Goal: Find specific page/section: Find specific page/section

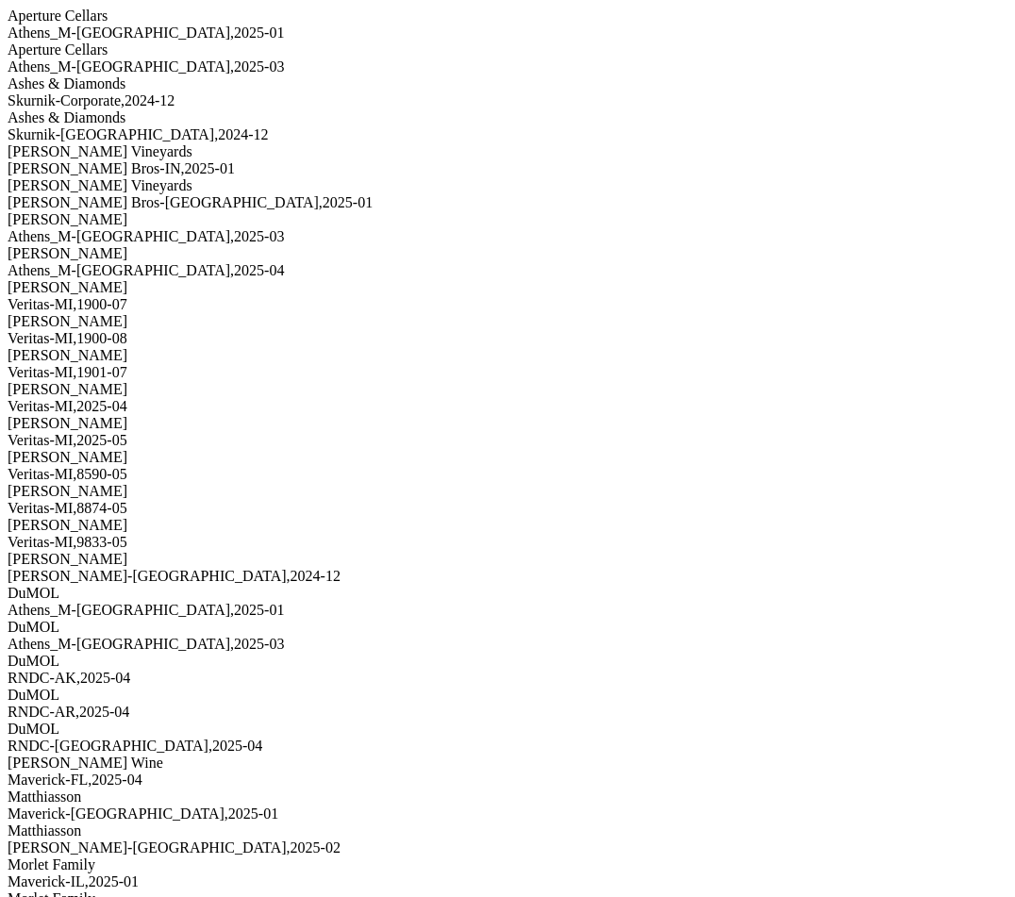
scroll to position [609, 0]
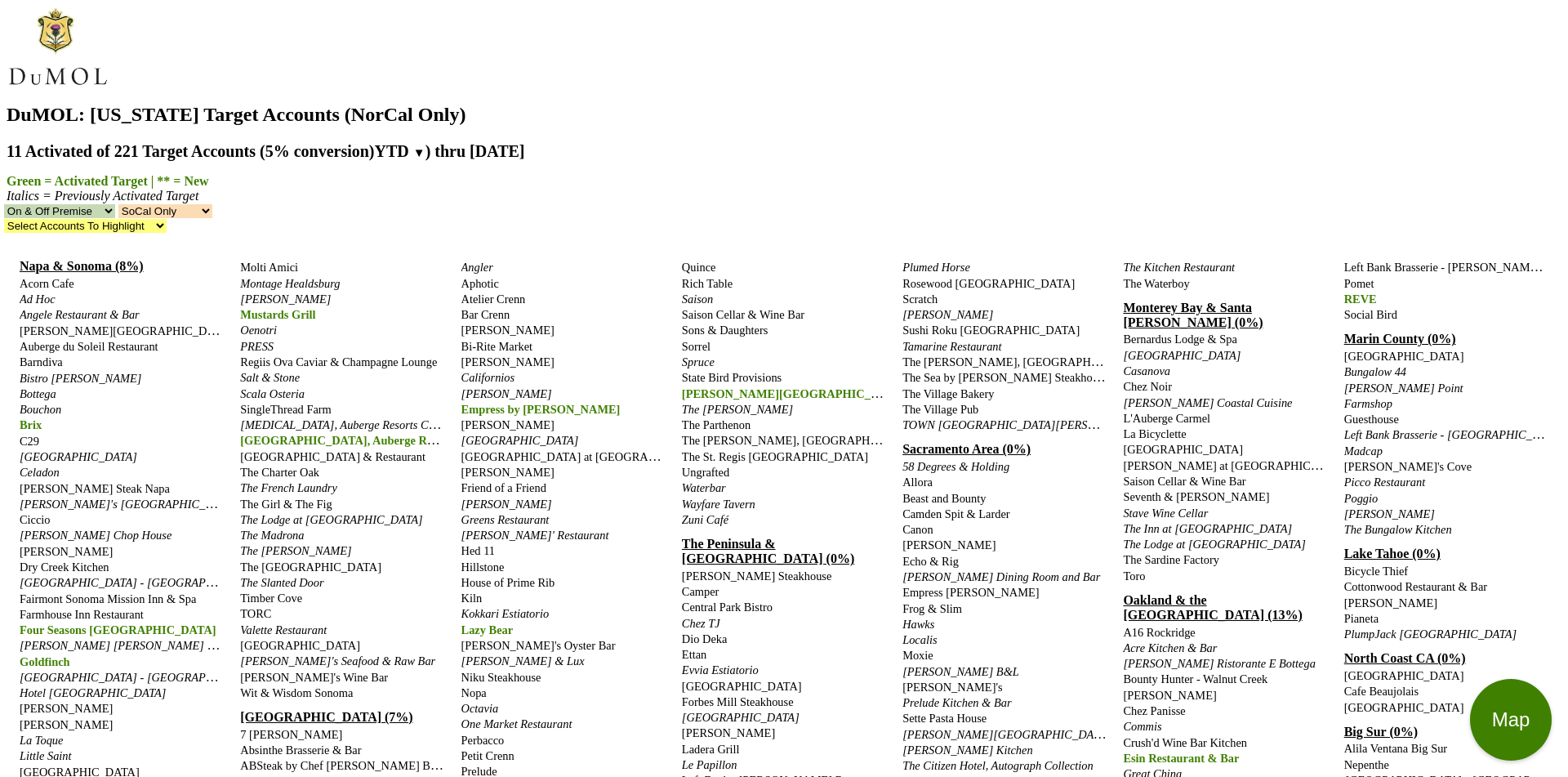
select select "socal"
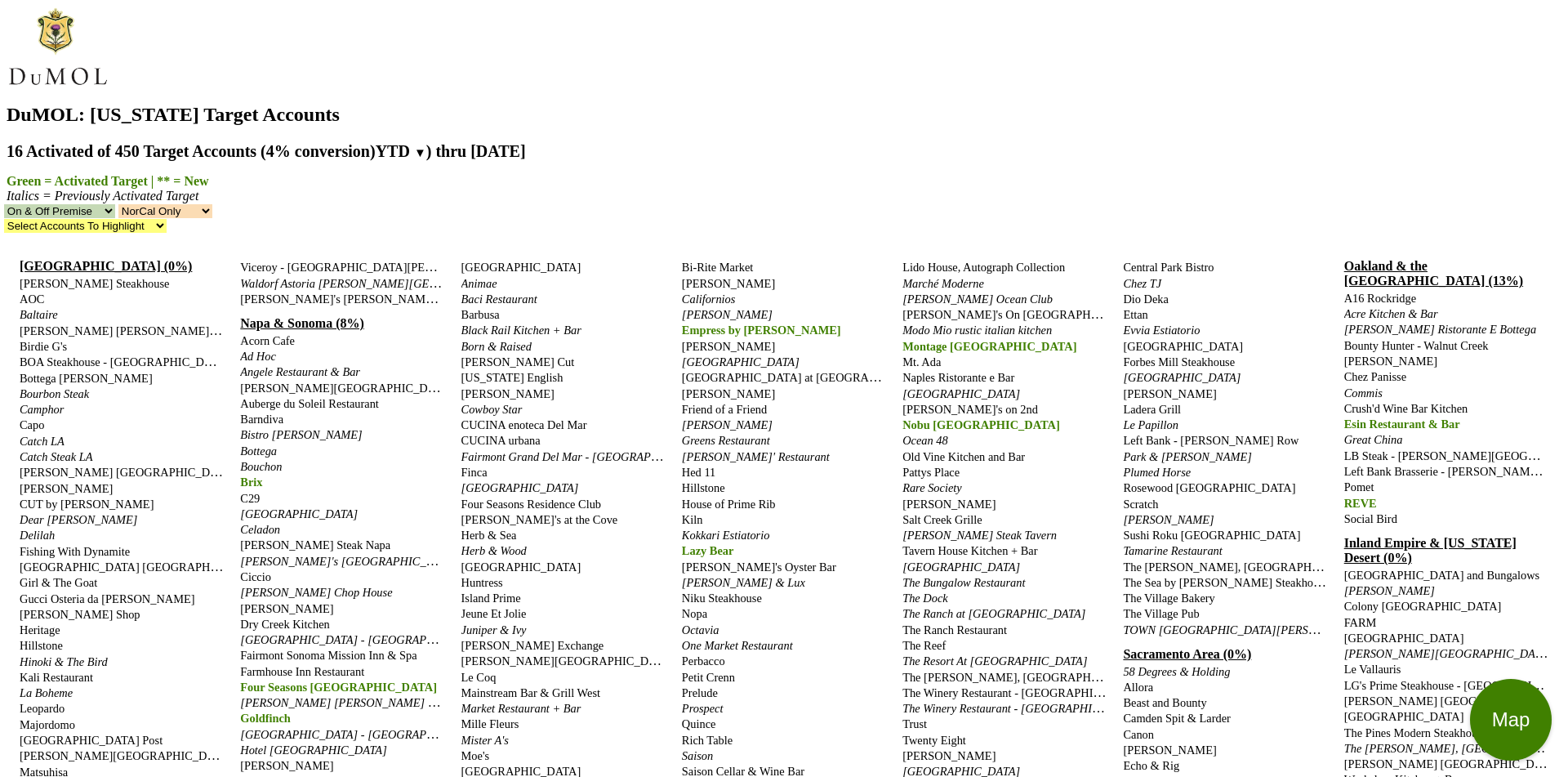
select select "norcal"
click at [212, 204] on select "NorCal & SoCal NorCal Only SoCal Only" at bounding box center [165, 211] width 94 height 14
select select "NorCal"
click at [212, 204] on select "NorCal & SoCal NorCal Only SoCal Only" at bounding box center [165, 211] width 94 height 14
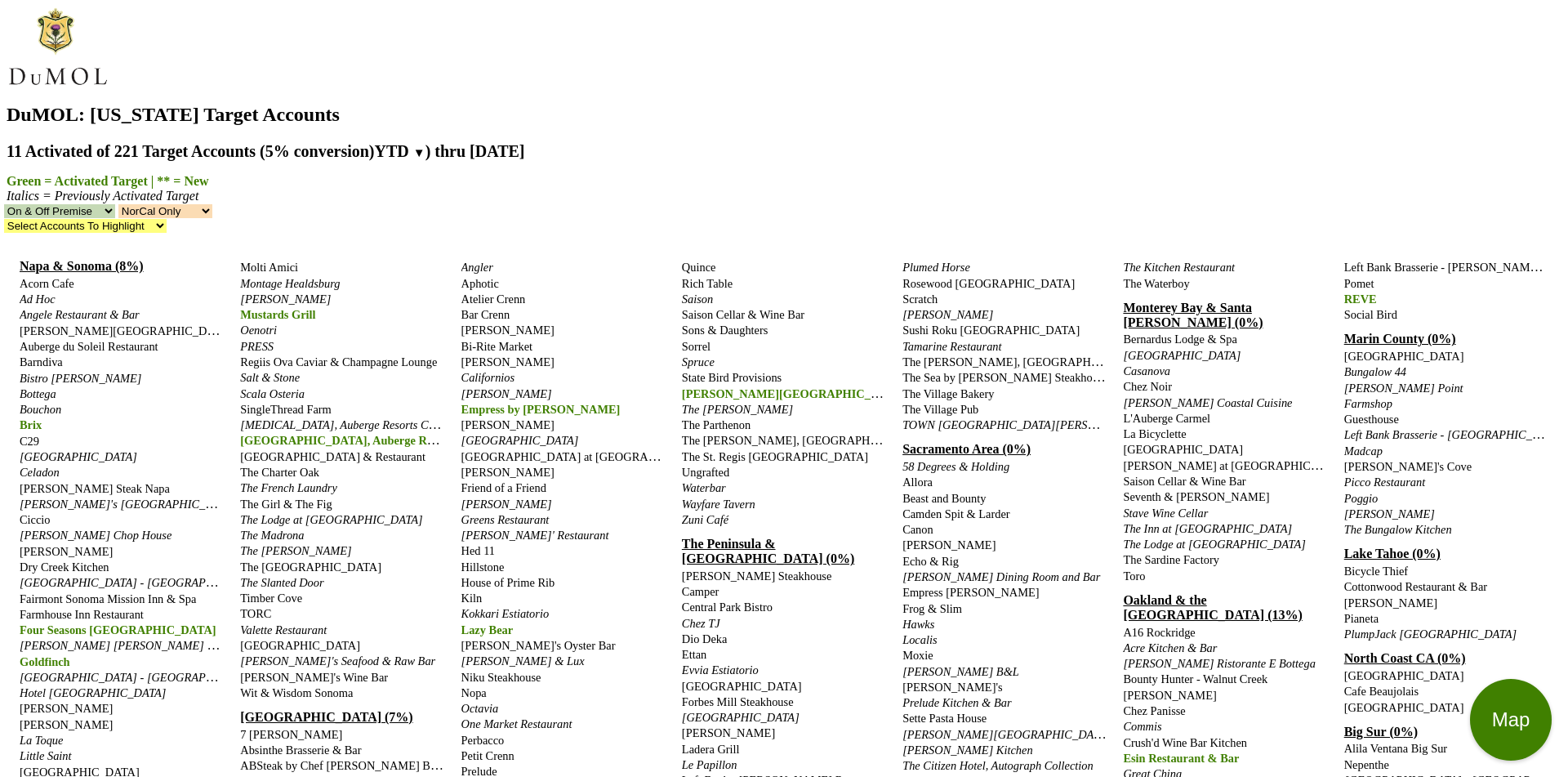
click at [212, 204] on select "NorCal & SoCal NorCal Only SoCal Only" at bounding box center [165, 211] width 94 height 14
select select "SoCal"
click at [212, 204] on select "NorCal & SoCal NorCal Only SoCal Only" at bounding box center [165, 211] width 94 height 14
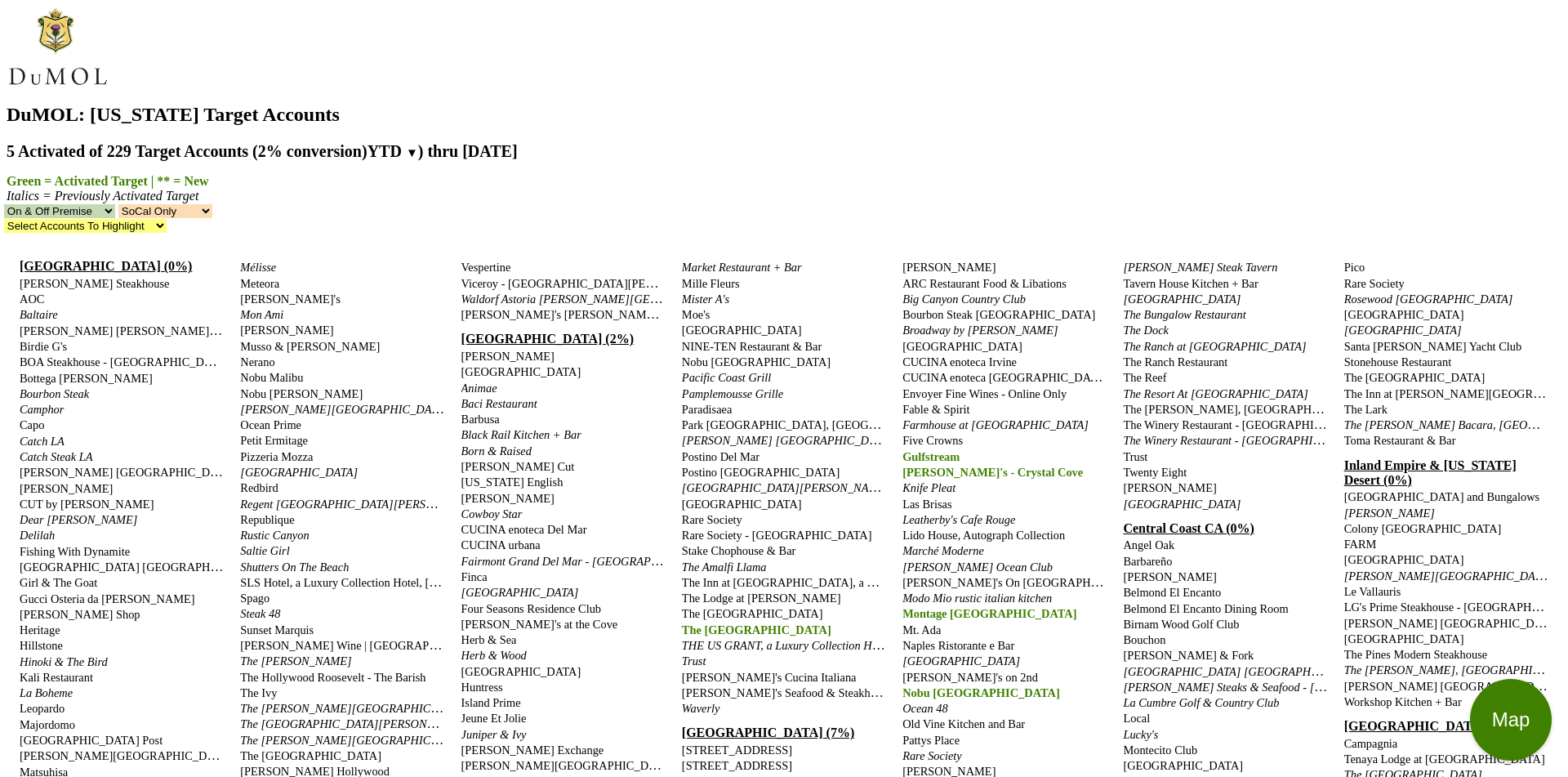
select select "SoCal"
